Goal: Find specific page/section: Locate a particular part of the current website

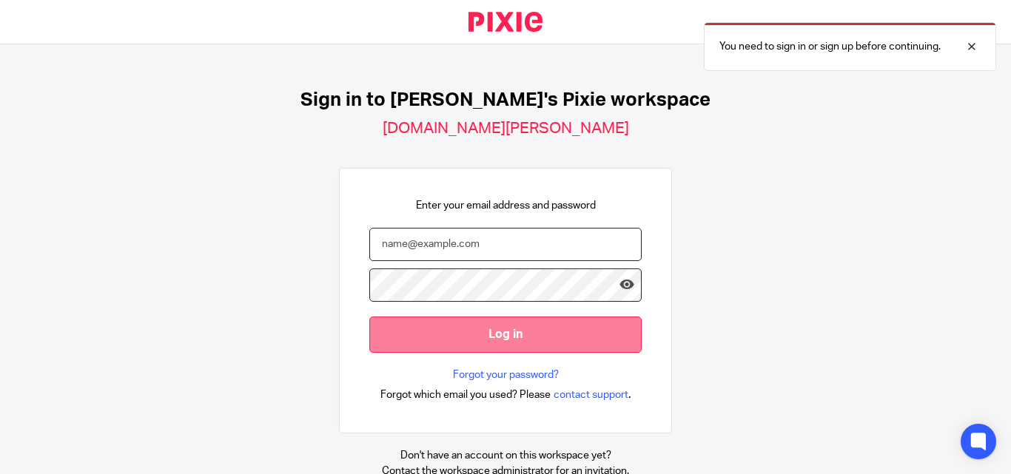
type input "[EMAIL_ADDRESS][DOMAIN_NAME]"
click at [448, 332] on input "Log in" at bounding box center [505, 335] width 272 height 36
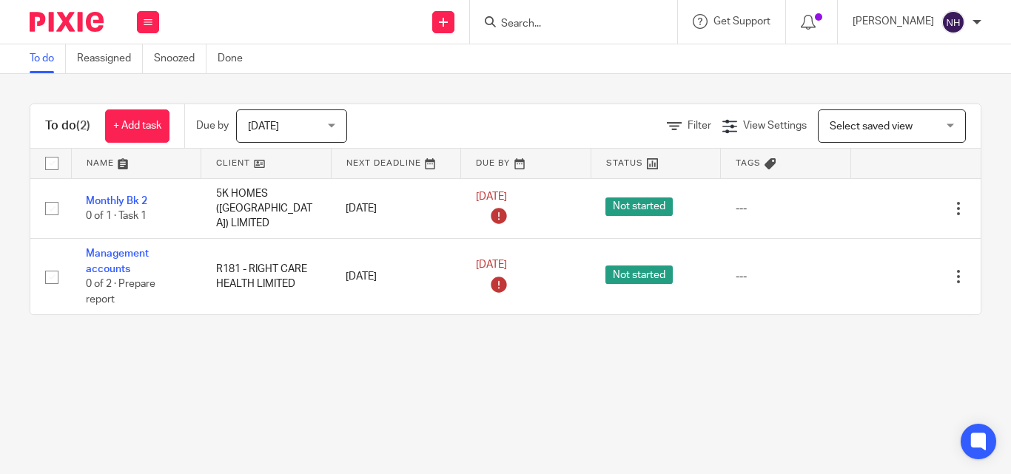
click at [547, 25] on input "Search" at bounding box center [565, 24] width 133 height 13
click at [610, 15] on form at bounding box center [578, 22] width 158 height 18
click at [586, 21] on input "Search" at bounding box center [565, 24] width 133 height 13
click at [533, 13] on form at bounding box center [578, 22] width 158 height 18
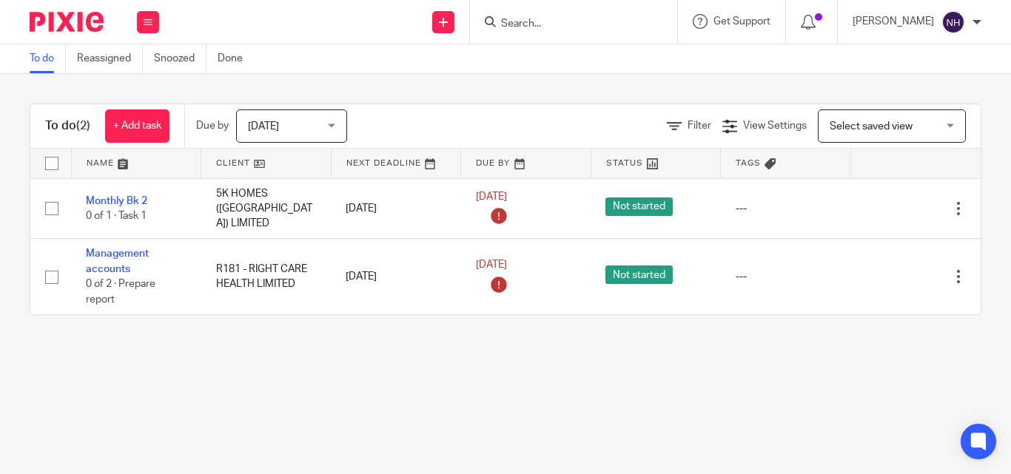
click at [565, 16] on form at bounding box center [578, 22] width 158 height 18
click at [584, 21] on input "Search" at bounding box center [565, 24] width 133 height 13
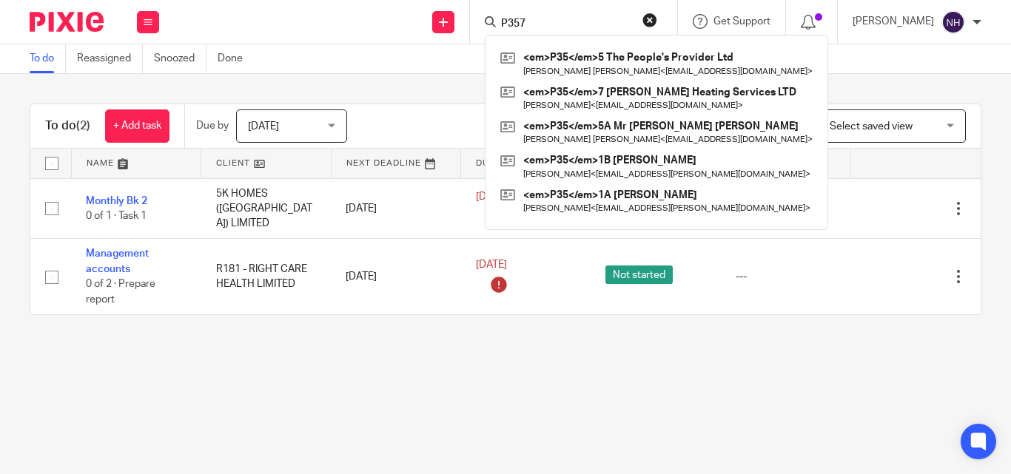
type input "P357"
click button "submit" at bounding box center [0, 0] width 0 height 0
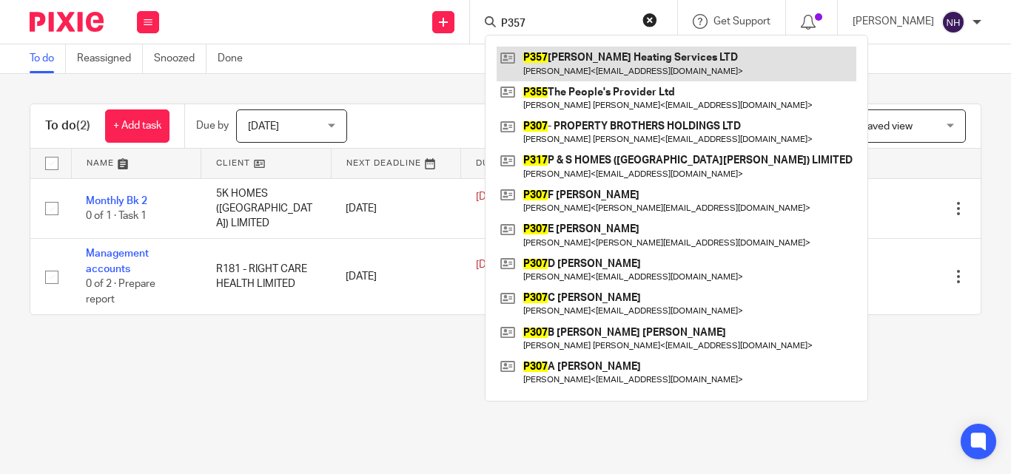
click at [596, 67] on link at bounding box center [676, 64] width 360 height 34
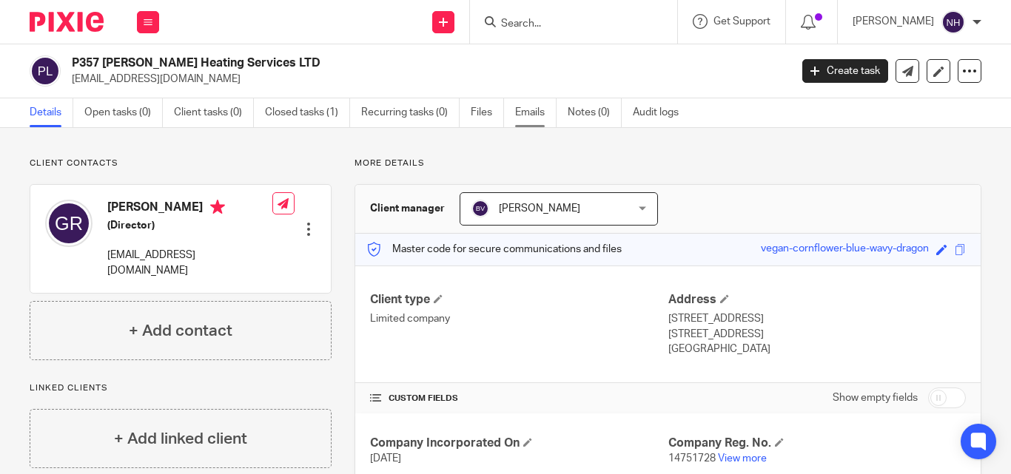
click at [528, 104] on link "Emails" at bounding box center [535, 112] width 41 height 29
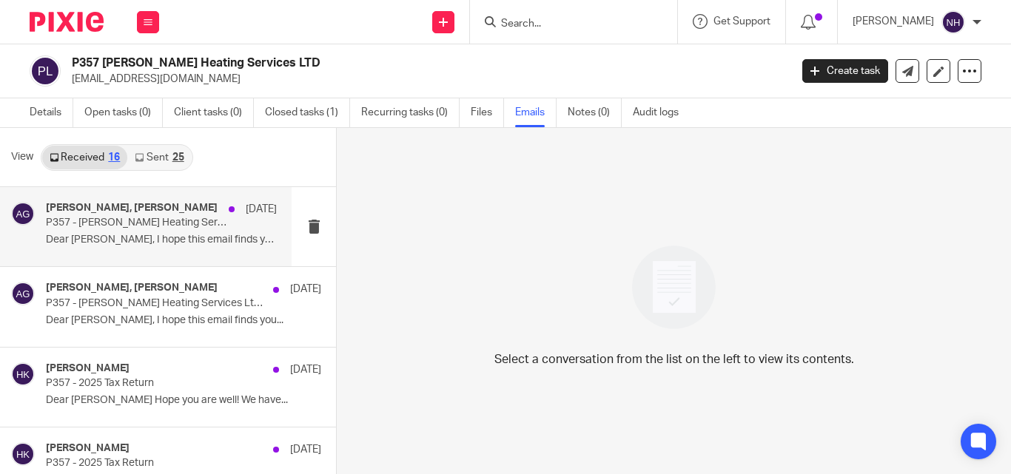
click at [95, 250] on div "Cheytan Sathyanarayana, Amit Kumar Gupta 8 Jul P357 - Pete Heating Services Ltd…" at bounding box center [161, 227] width 231 height 50
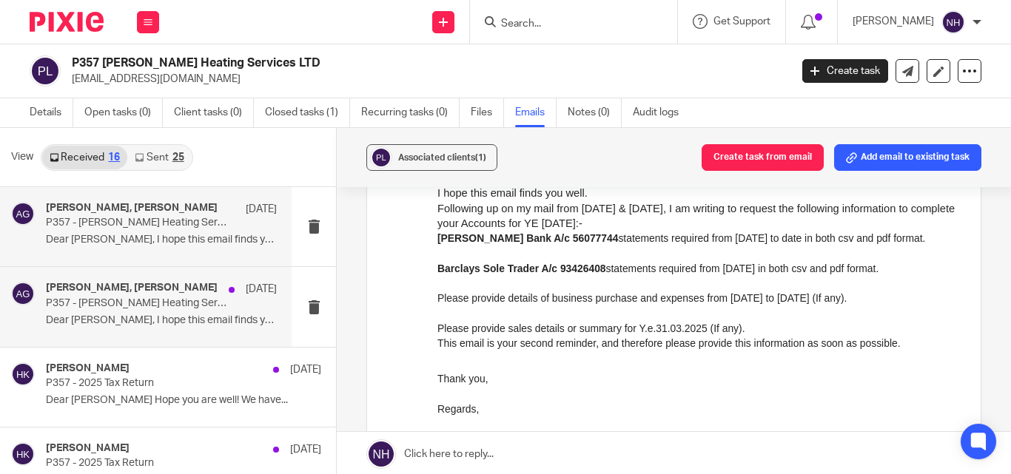
scroll to position [74, 0]
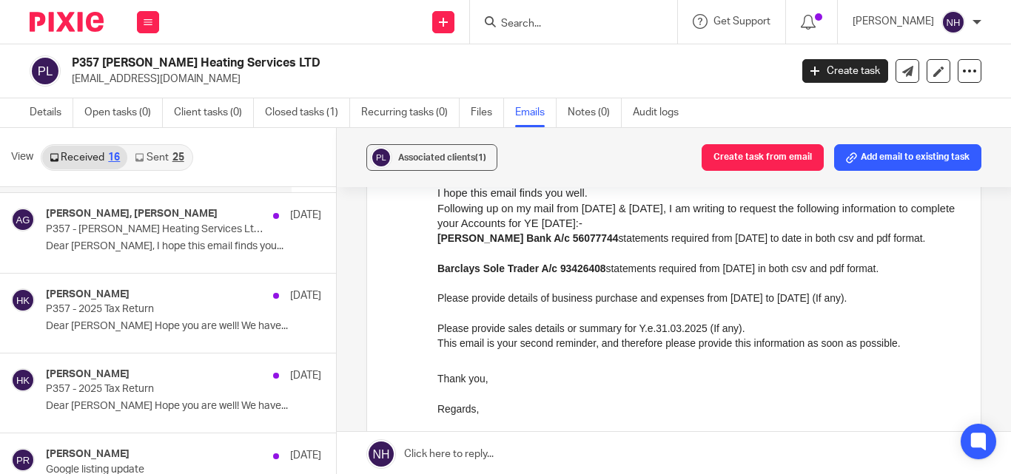
drag, startPoint x: 249, startPoint y: 42, endPoint x: 253, endPoint y: 22, distance: 20.3
click at [249, 42] on div "Send new email Create task Add client Request signature Get Support Contact via…" at bounding box center [592, 22] width 837 height 44
